Goal: Task Accomplishment & Management: Use online tool/utility

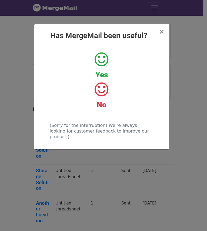
click at [160, 32] on h2 "Has MergeMail been useful?" at bounding box center [102, 35] width 126 height 9
click at [163, 31] on span "×" at bounding box center [161, 32] width 5 height 8
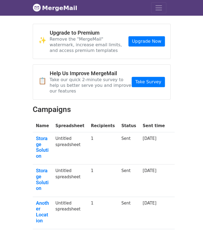
click at [159, 15] on nav "MergeMail Campaigns Templates Reports Open Gmail Daily emails left: 50 Help abr…" at bounding box center [102, 8] width 138 height 16
click at [159, 14] on nav "MergeMail Campaigns Templates Reports Open Gmail Daily emails left: 50 Help abr…" at bounding box center [102, 8] width 138 height 16
click at [162, 8] on span "Toggle navigation" at bounding box center [159, 8] width 8 height 8
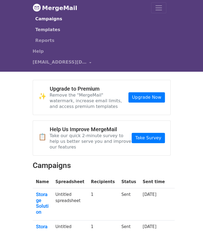
click at [53, 30] on link "Templates" at bounding box center [100, 29] width 131 height 11
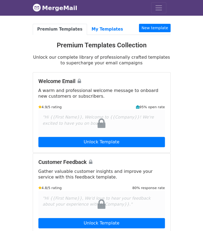
click at [156, 33] on li "New template" at bounding box center [154, 29] width 31 height 11
click at [157, 28] on link "New template" at bounding box center [154, 28] width 31 height 8
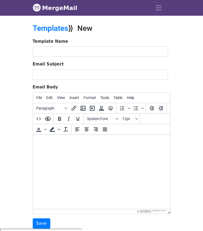
click at [107, 57] on form "Template Name Email Subject Email Body File Edit View Insert Format Tools Table…" at bounding box center [102, 133] width 138 height 190
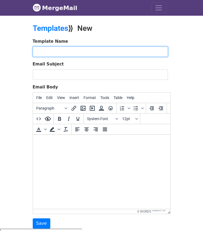
click at [108, 55] on input "text" at bounding box center [100, 52] width 135 height 10
type input "N"
type input "R"
type input "S"
click at [56, 52] on input "Lynnwood Lease Comp" at bounding box center [100, 52] width 135 height 10
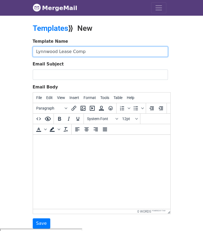
type input "Lynnwood Lease Comp"
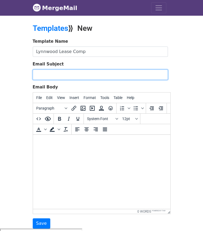
click at [67, 70] on input "Email Subject" at bounding box center [100, 75] width 135 height 10
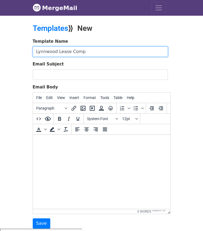
click at [63, 50] on input "Lynnwood Lease Comp" at bounding box center [100, 52] width 135 height 10
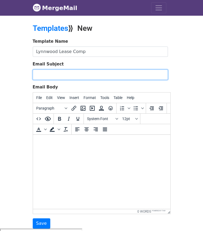
click at [64, 73] on input "Email Subject" at bounding box center [100, 75] width 135 height 10
paste input "Lynnwood Lease Comp"
type input "Lynnwood Lease Comp"
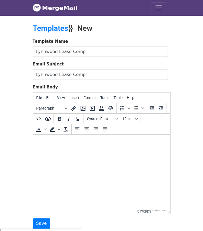
click at [84, 149] on html at bounding box center [101, 142] width 137 height 15
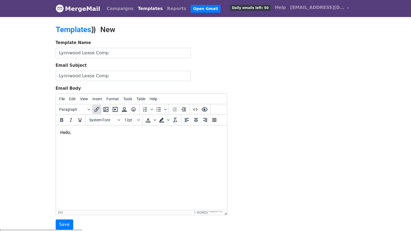
click at [98, 107] on icon "Insert/edit link" at bounding box center [96, 109] width 5 height 5
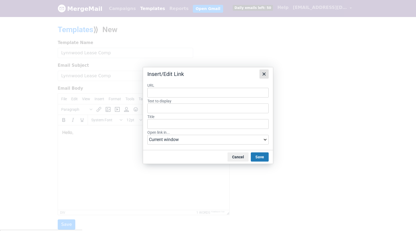
click at [203, 77] on icon "Close" at bounding box center [264, 74] width 6 height 6
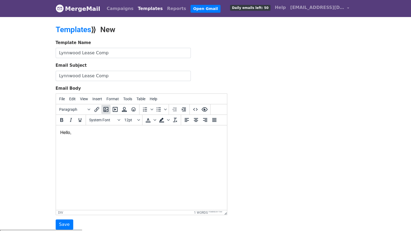
click at [105, 109] on icon "Insert/edit image" at bounding box center [106, 109] width 5 height 5
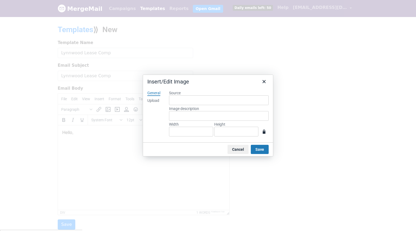
click at [159, 101] on div "General Upload" at bounding box center [154, 114] width 22 height 57
click at [153, 101] on div "Upload" at bounding box center [153, 100] width 12 height 5
click at [203, 120] on button "Browse for an image" at bounding box center [218, 118] width 45 height 9
type input "1536"
type input "803"
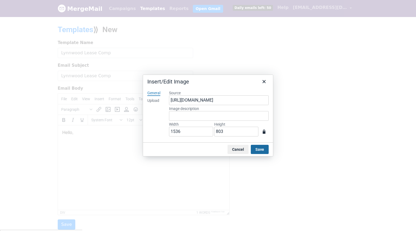
click at [203, 150] on button "Save" at bounding box center [260, 149] width 18 height 9
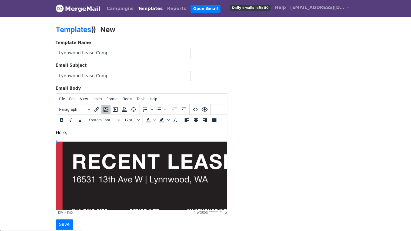
scroll to position [2, 4]
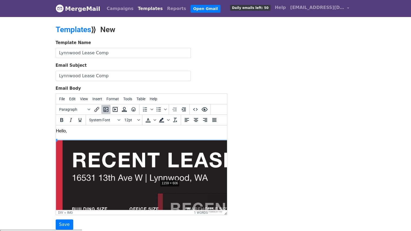
drag, startPoint x: 57, startPoint y: 140, endPoint x: 159, endPoint y: 179, distance: 108.7
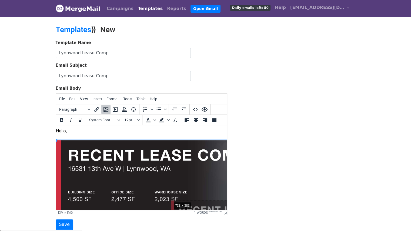
drag, startPoint x: 56, startPoint y: 141, endPoint x: 171, endPoint y: 202, distance: 130.3
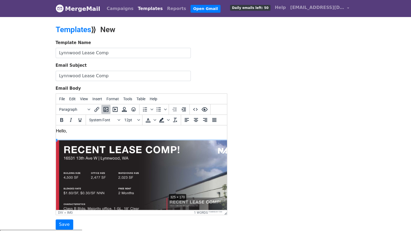
drag, startPoint x: 57, startPoint y: 141, endPoint x: 167, endPoint y: 193, distance: 122.2
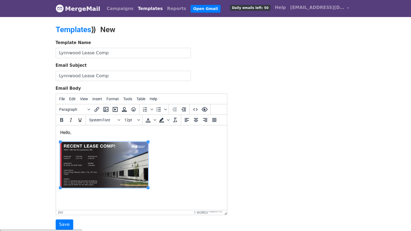
click at [91, 136] on div at bounding box center [141, 163] width 163 height 54
click at [151, 192] on html "Hello," at bounding box center [141, 160] width 171 height 68
click at [141, 179] on img at bounding box center [104, 165] width 88 height 46
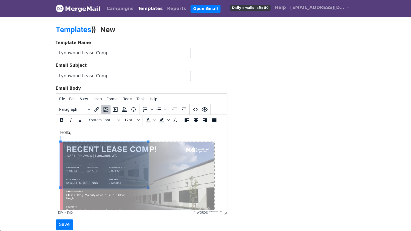
drag, startPoint x: 148, startPoint y: 187, endPoint x: 214, endPoint y: 209, distance: 69.7
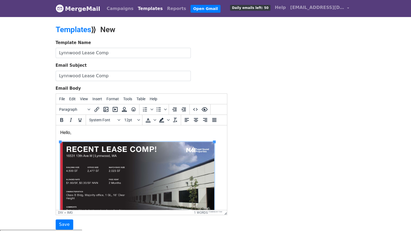
click at [107, 134] on body "Hello," at bounding box center [141, 177] width 163 height 94
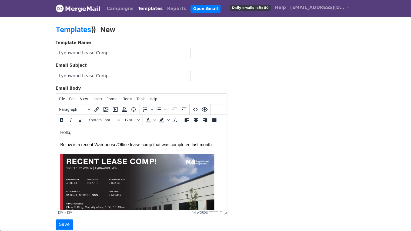
click at [203, 145] on div "Below is a recent Warehouse/Office lease comp that was completed last month." at bounding box center [141, 186] width 163 height 101
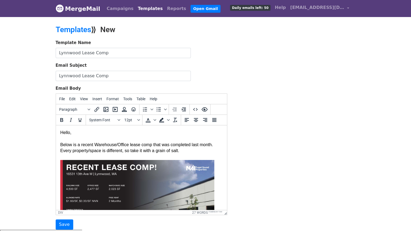
drag, startPoint x: 181, startPoint y: 151, endPoint x: 129, endPoint y: 153, distance: 52.2
click at [129, 153] on div "Below is a recent Warehouse/Office lease comp that was completed last month. Ev…" at bounding box center [141, 189] width 163 height 107
drag, startPoint x: 129, startPoint y: 153, endPoint x: 126, endPoint y: 150, distance: 4.2
click at [126, 150] on div "Below is a recent Warehouse/Office lease comp that was completed last month. Ev…" at bounding box center [141, 189] width 163 height 107
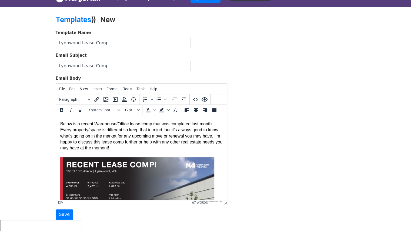
scroll to position [54, 0]
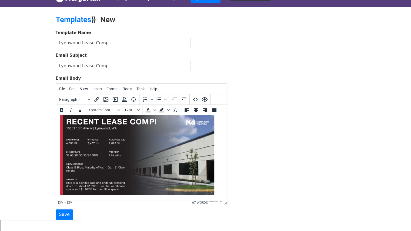
click at [88, 198] on html "Hello, Below is a recent Warehouse/Office lease comp that was completed last mo…" at bounding box center [141, 132] width 171 height 140
click at [203, 191] on div at bounding box center [141, 152] width 163 height 88
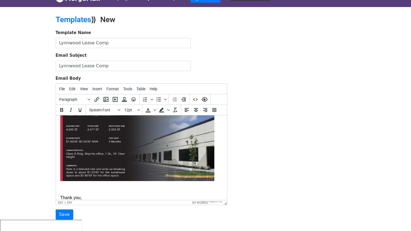
scroll to position [74, 0]
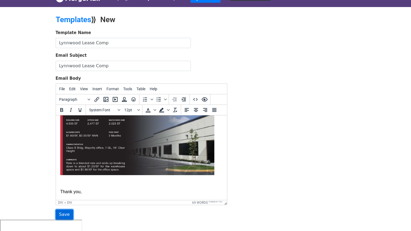
click at [62, 212] on input "Save" at bounding box center [65, 215] width 18 height 10
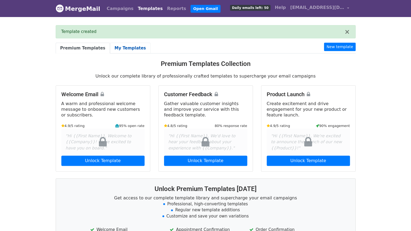
click at [115, 50] on link "My Templates" at bounding box center [130, 48] width 41 height 11
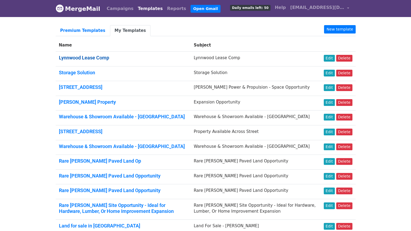
click at [97, 59] on link "Lynnwood Lease Comp" at bounding box center [84, 58] width 50 height 6
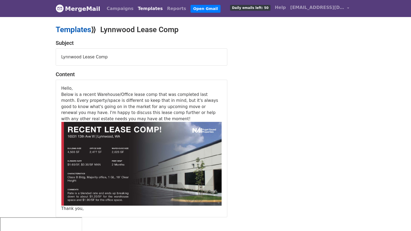
click at [81, 29] on link "Templates" at bounding box center [73, 29] width 35 height 9
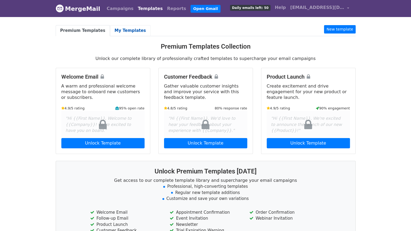
click at [123, 28] on link "My Templates" at bounding box center [130, 30] width 41 height 11
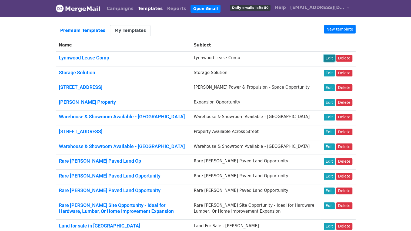
click at [328, 57] on link "Edit" at bounding box center [329, 58] width 11 height 7
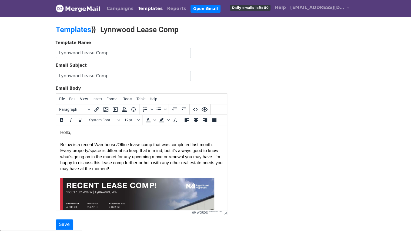
scroll to position [41, 0]
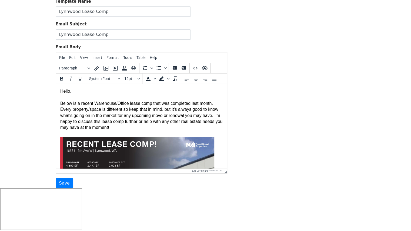
click at [156, 130] on div "Below is a recent Warehouse/Office lease comp that was completed last month. Ev…" at bounding box center [141, 171] width 163 height 155
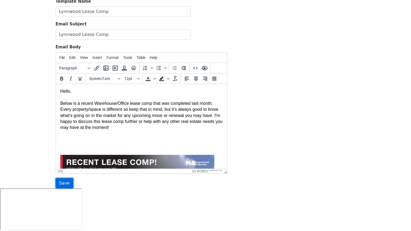
click at [65, 183] on input "Save" at bounding box center [65, 183] width 18 height 10
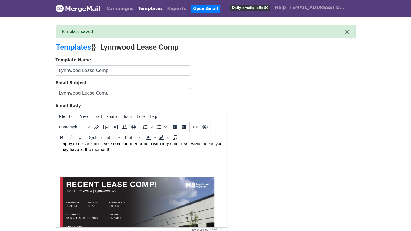
scroll to position [37, 0]
click at [85, 170] on div "Below is a recent Warehouse/Office lease comp that was completed last month. Ev…" at bounding box center [141, 203] width 163 height 173
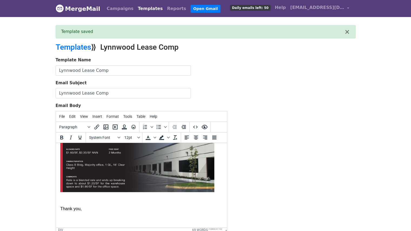
scroll to position [59, 0]
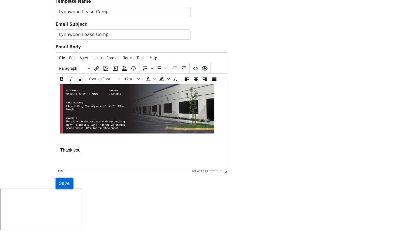
click at [61, 186] on input "Save" at bounding box center [65, 184] width 18 height 10
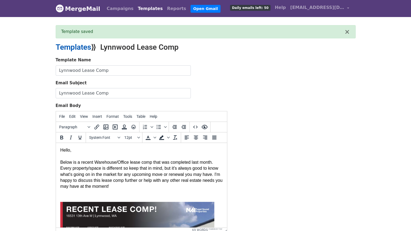
click at [74, 48] on link "Templates" at bounding box center [73, 47] width 35 height 9
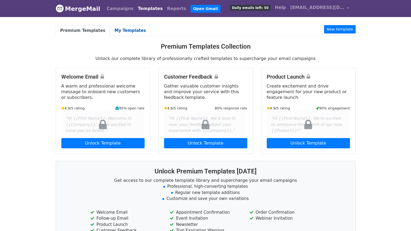
click at [120, 35] on link "My Templates" at bounding box center [130, 30] width 41 height 11
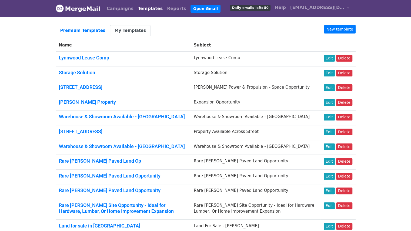
click at [87, 61] on td "Lynnwood Lease Comp" at bounding box center [123, 59] width 135 height 15
click at [87, 57] on link "Lynnwood Lease Comp" at bounding box center [84, 58] width 50 height 6
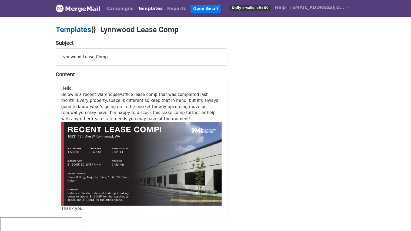
click at [72, 27] on link "Templates" at bounding box center [73, 29] width 35 height 9
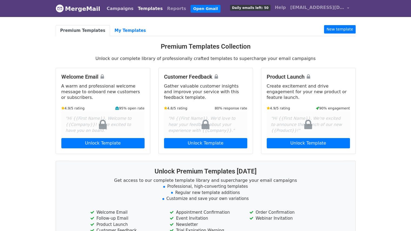
click at [120, 10] on link "Campaigns" at bounding box center [120, 8] width 31 height 11
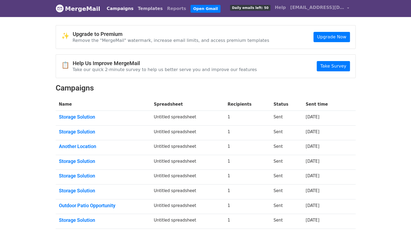
click at [141, 8] on link "Templates" at bounding box center [150, 8] width 29 height 11
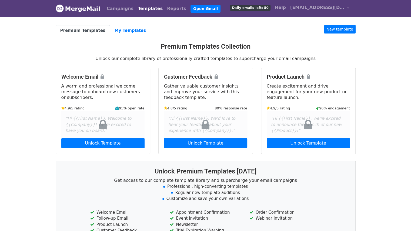
scroll to position [5, 0]
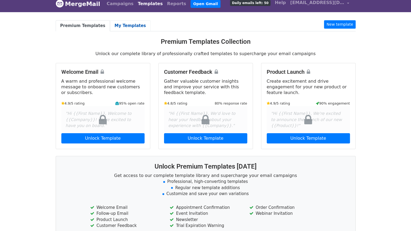
click at [119, 25] on link "My Templates" at bounding box center [130, 25] width 41 height 11
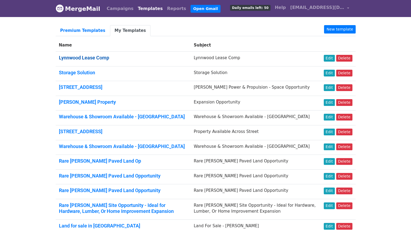
click at [91, 58] on link "Lynnwood Lease Comp" at bounding box center [84, 58] width 50 height 6
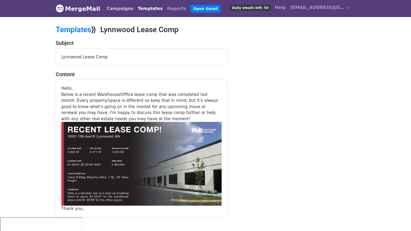
click at [113, 9] on link "Campaigns" at bounding box center [120, 8] width 31 height 11
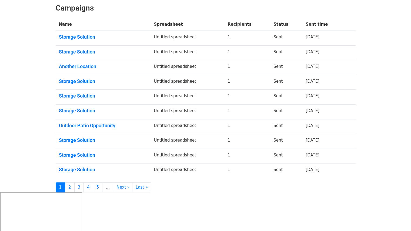
scroll to position [82, 0]
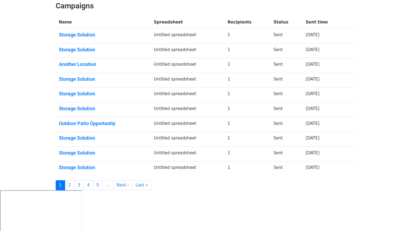
click at [175, 40] on td "Untitled spreadsheet" at bounding box center [188, 36] width 74 height 15
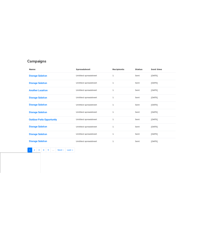
scroll to position [0, 0]
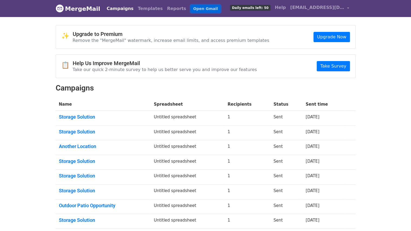
click at [191, 7] on link "Open Gmail" at bounding box center [206, 9] width 30 height 8
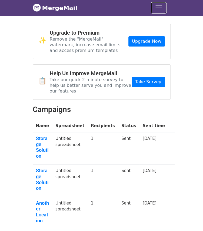
click at [163, 6] on button "Toggle navigation" at bounding box center [158, 7] width 15 height 11
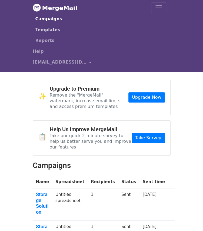
click at [44, 30] on link "Templates" at bounding box center [100, 29] width 131 height 11
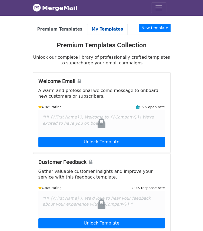
click at [107, 28] on link "My Templates" at bounding box center [107, 29] width 41 height 11
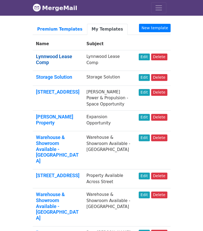
click at [55, 55] on link "Lynnwood Lease Comp" at bounding box center [54, 60] width 36 height 12
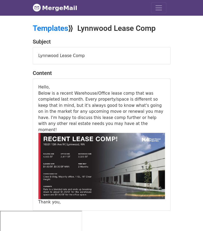
drag, startPoint x: 82, startPoint y: 123, endPoint x: 38, endPoint y: 87, distance: 56.7
click at [38, 87] on div "Hello, Below is a recent Warehouse/Office lease comp that was completed last mo…" at bounding box center [101, 144] width 127 height 121
copy div "Hello, Below is a recent Warehouse/Office lease comp that was completed last mo…"
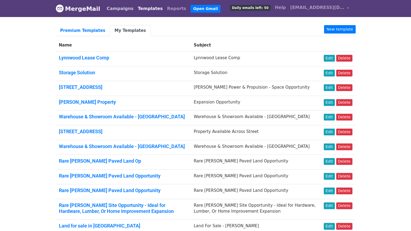
click at [121, 9] on link "Campaigns" at bounding box center [120, 8] width 31 height 11
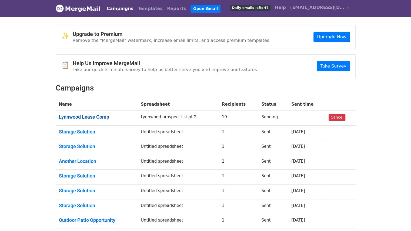
click at [86, 117] on link "Lynnwood Lease Comp" at bounding box center [96, 117] width 75 height 6
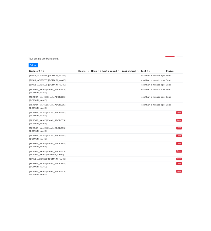
scroll to position [75, 0]
